Goal: Task Accomplishment & Management: Manage account settings

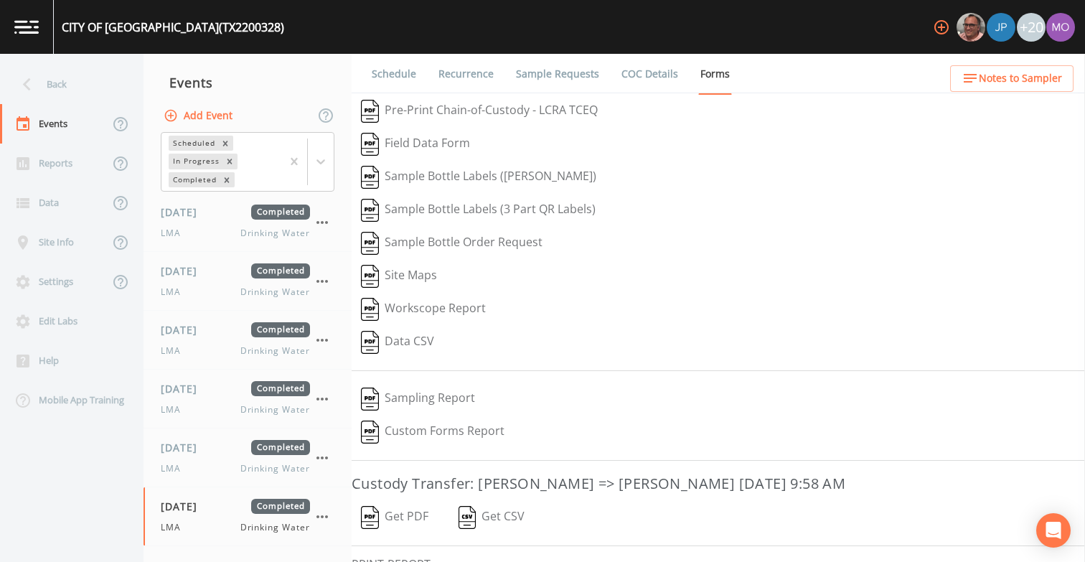
click at [93, 85] on div "Back" at bounding box center [64, 84] width 129 height 39
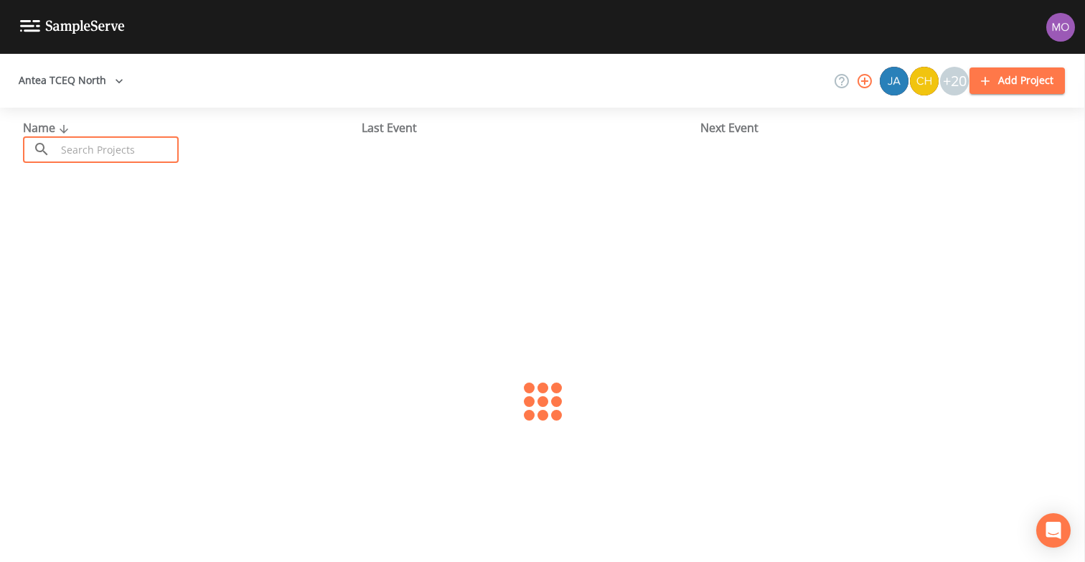
click at [101, 153] on input "text" at bounding box center [117, 149] width 123 height 27
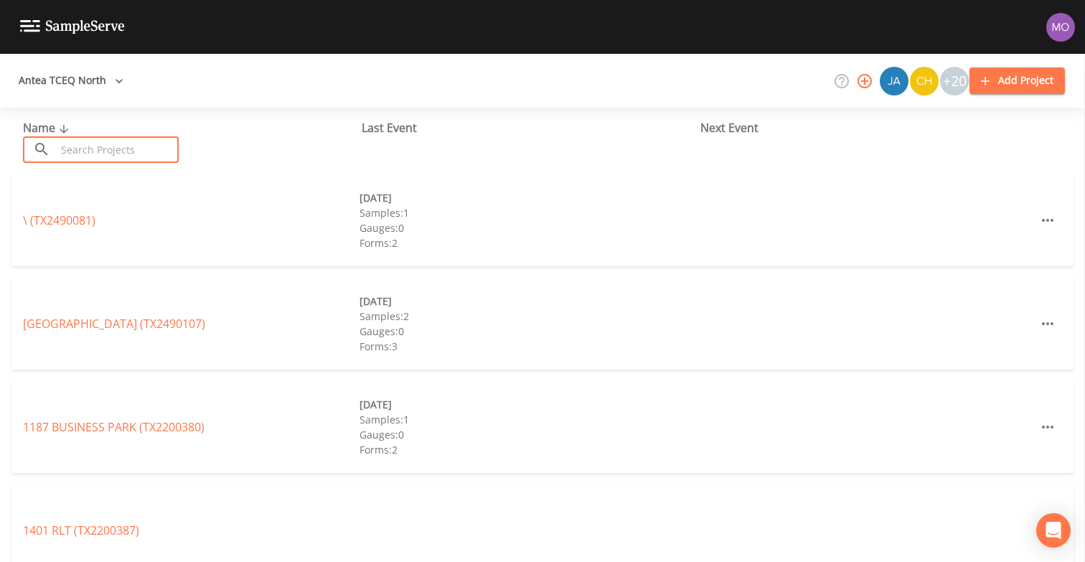
paste input "TX1110111"
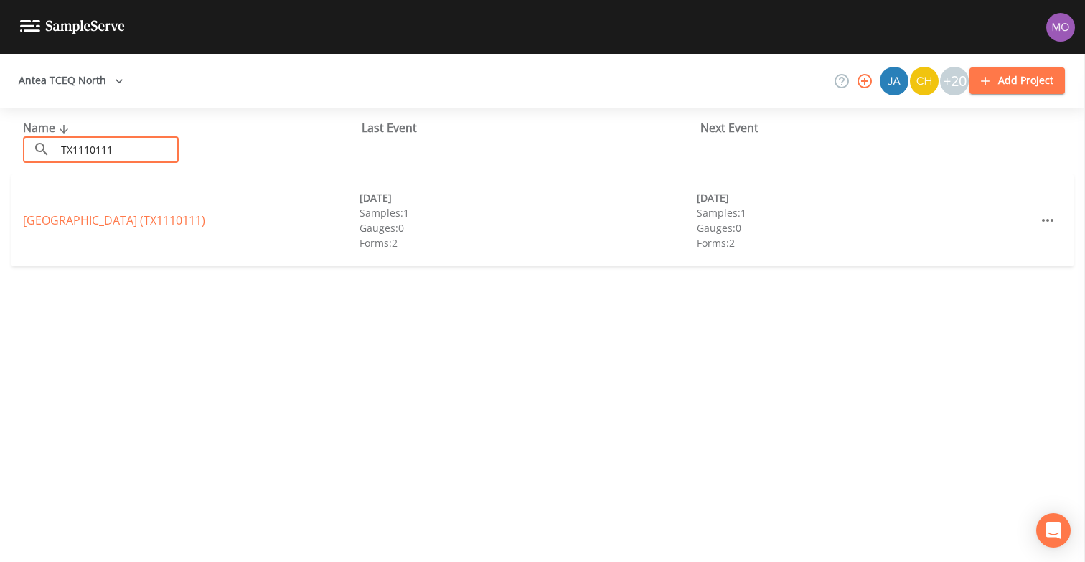
type input "TX1110111"
click at [118, 227] on div "[GEOGRAPHIC_DATA] (TX1110111)" at bounding box center [191, 220] width 336 height 17
click at [118, 222] on link "[GEOGRAPHIC_DATA] (TX1110111)" at bounding box center [114, 220] width 182 height 16
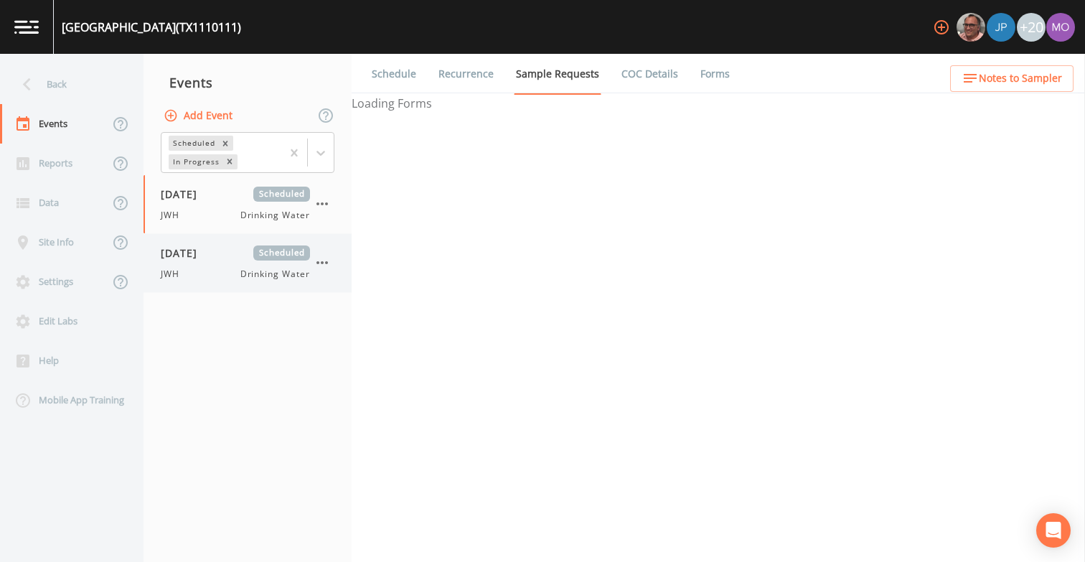
click at [207, 268] on div "JWH Drinking Water" at bounding box center [235, 274] width 149 height 13
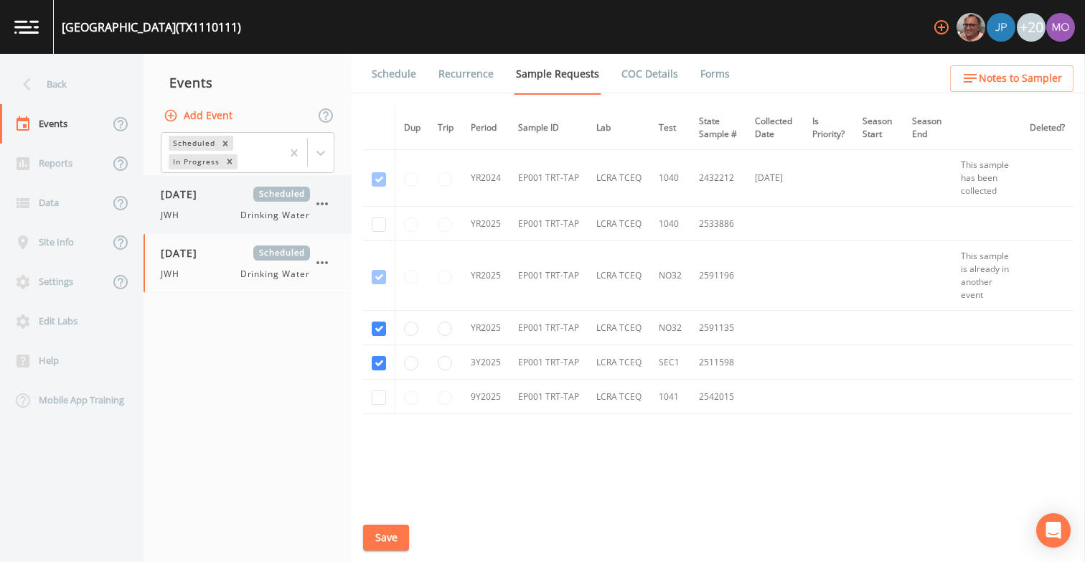
click at [203, 207] on div "[DATE] Scheduled JWH Drinking Water" at bounding box center [235, 204] width 149 height 35
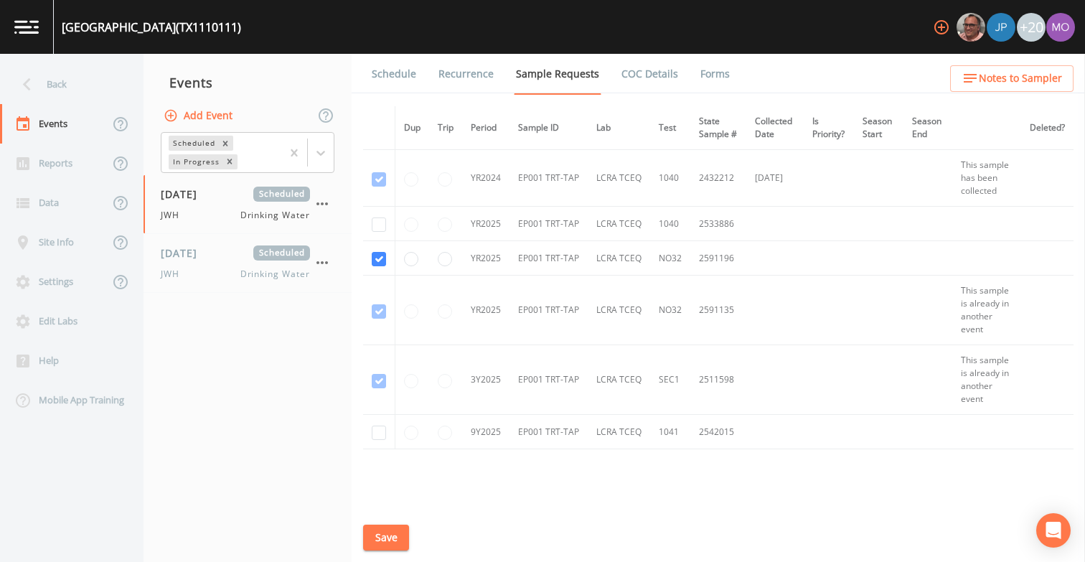
click at [702, 78] on link "Forms" at bounding box center [715, 74] width 34 height 40
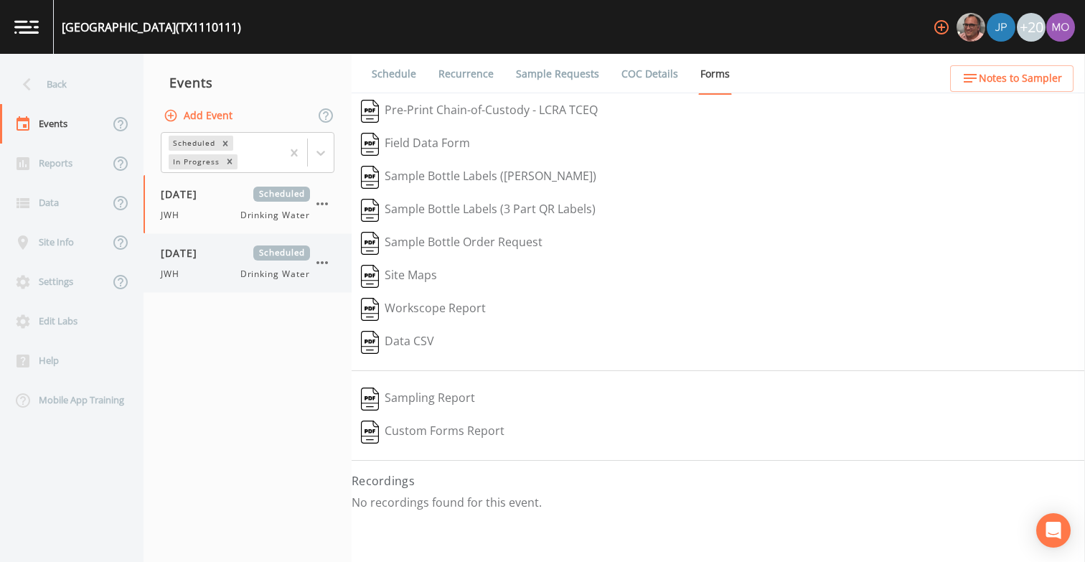
click at [226, 273] on div "JWH Drinking Water" at bounding box center [235, 274] width 149 height 13
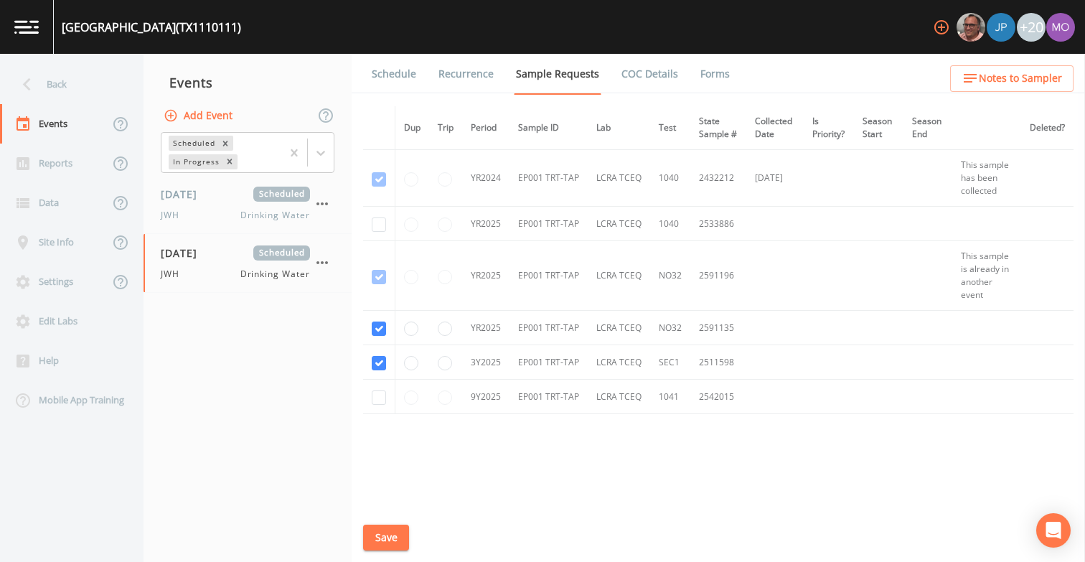
click at [714, 79] on link "Forms" at bounding box center [715, 74] width 34 height 40
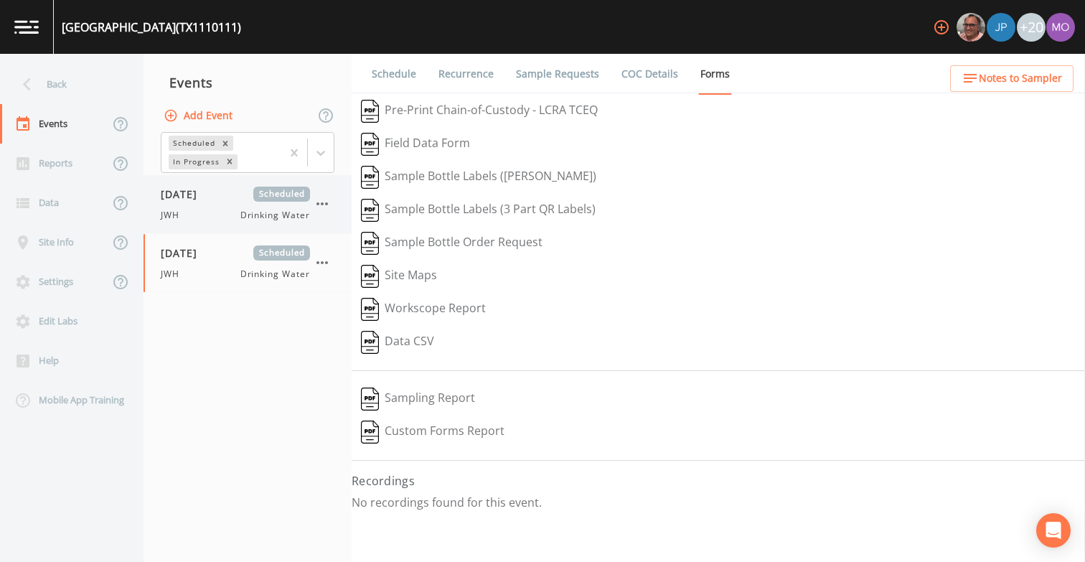
click at [329, 204] on icon "button" at bounding box center [321, 203] width 17 height 17
click at [534, 77] on link "Sample Requests" at bounding box center [558, 74] width 88 height 40
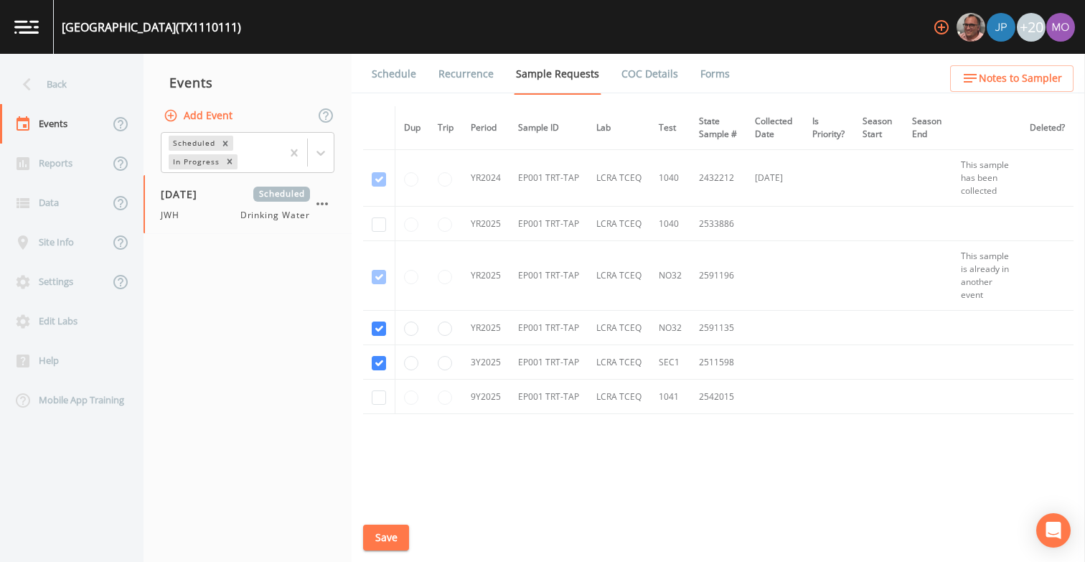
click at [380, 542] on button "Save" at bounding box center [386, 537] width 46 height 27
